Goal: Register for event/course

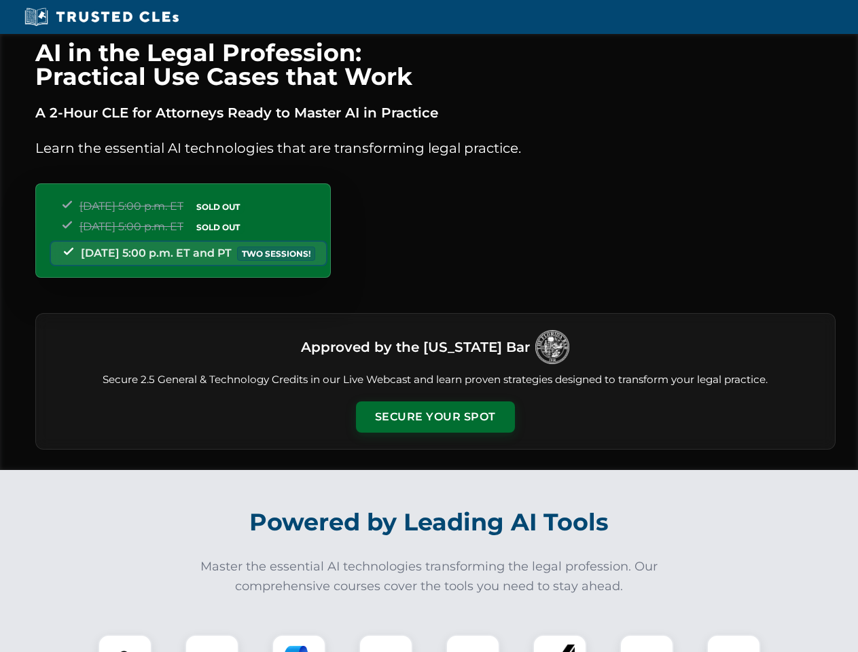
click at [435, 417] on button "Secure Your Spot" at bounding box center [435, 417] width 159 height 31
click at [125, 643] on img at bounding box center [124, 661] width 39 height 39
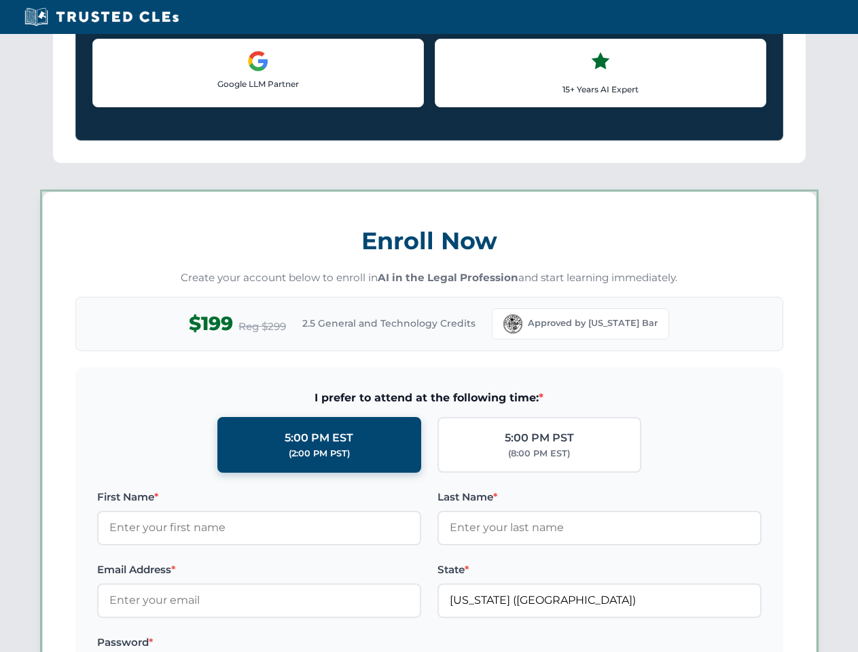
click at [299, 643] on label "Password *" at bounding box center [259, 643] width 324 height 16
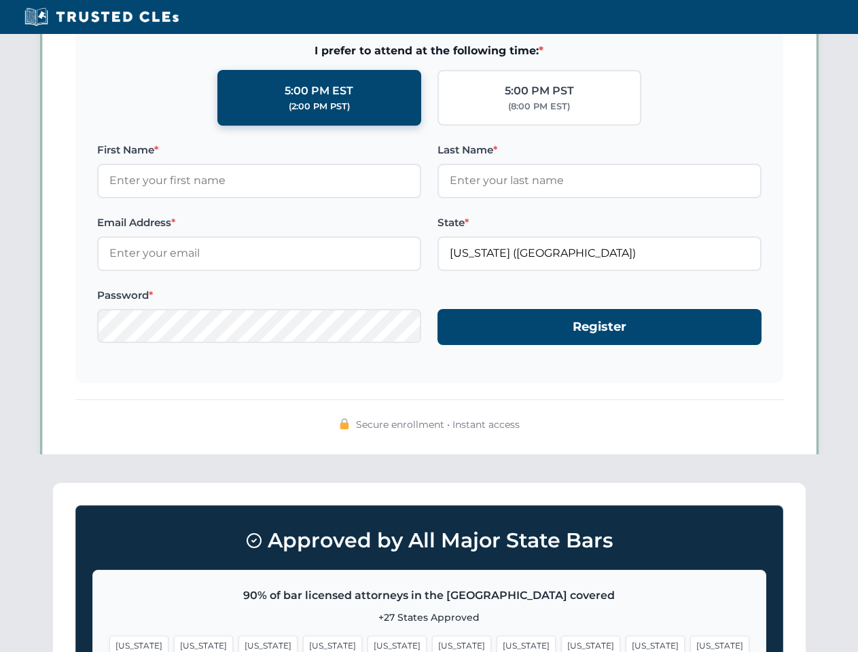
click at [626, 643] on span "[US_STATE]" at bounding box center [655, 646] width 59 height 20
